Goal: Task Accomplishment & Management: Complete application form

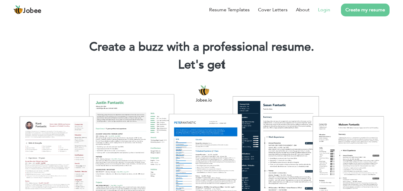
click at [323, 12] on link "Login" at bounding box center [324, 9] width 12 height 7
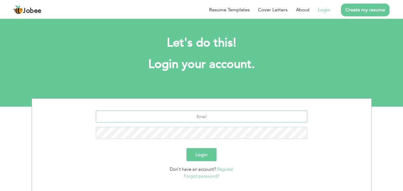
click at [199, 117] on input "text" at bounding box center [202, 117] width 212 height 12
type input "unaiz.bajwa7599@gmail.com"
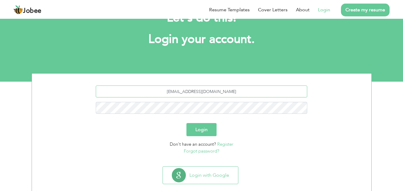
scroll to position [35, 0]
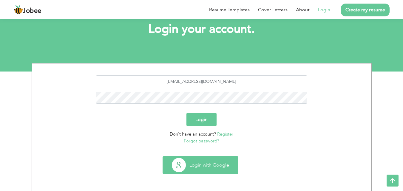
click at [203, 169] on button "Login with Google" at bounding box center [200, 165] width 75 height 17
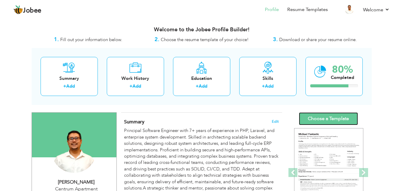
click at [321, 119] on link "Choose a Template" at bounding box center [328, 119] width 59 height 13
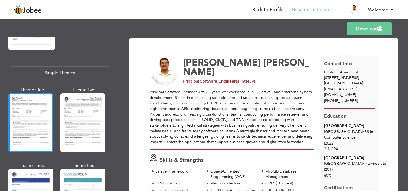
scroll to position [1021, 0]
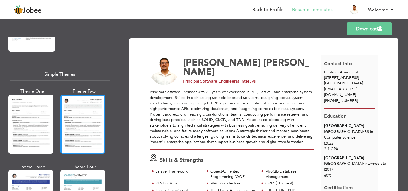
click at [92, 108] on div at bounding box center [82, 124] width 45 height 59
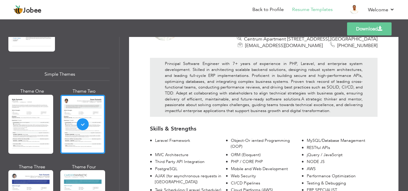
scroll to position [54, 0]
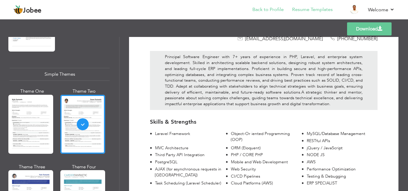
click at [273, 13] on li "Back to Profile" at bounding box center [264, 10] width 40 height 16
click at [276, 8] on link "Back to Profile" at bounding box center [267, 9] width 31 height 7
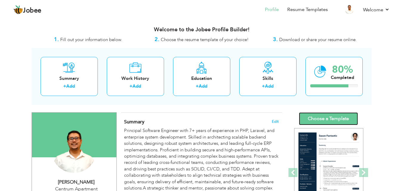
click at [327, 120] on link "Choose a Template" at bounding box center [328, 119] width 59 height 13
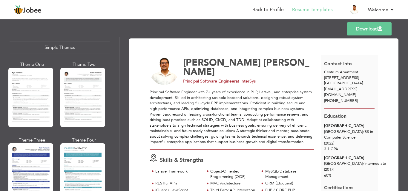
scroll to position [1035, 0]
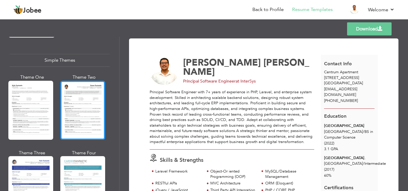
click at [87, 93] on div at bounding box center [82, 110] width 45 height 59
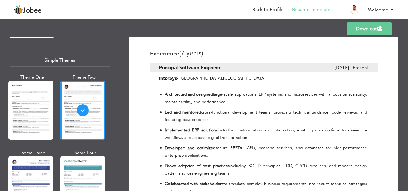
scroll to position [231, 0]
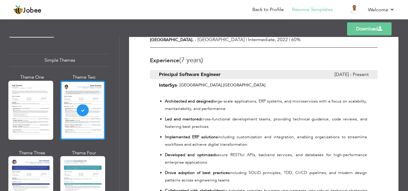
click at [379, 29] on span at bounding box center [380, 28] width 5 height 5
